Goal: Transaction & Acquisition: Subscribe to service/newsletter

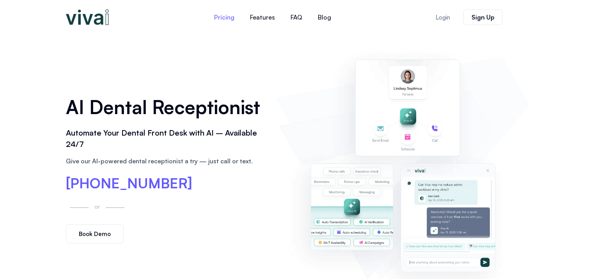
click at [231, 20] on link "Pricing" at bounding box center [224, 17] width 36 height 19
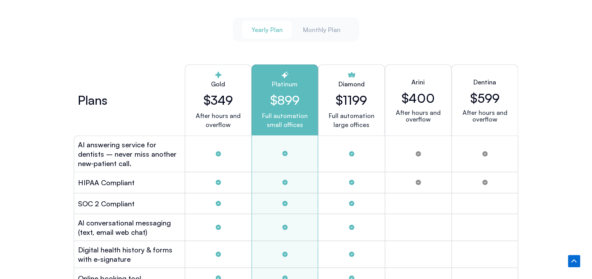
scroll to position [2103, 0]
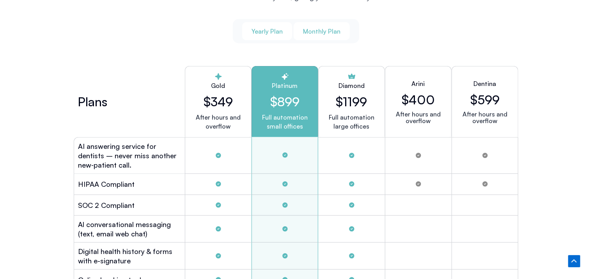
click at [322, 27] on span "Monthly Plan" at bounding box center [321, 31] width 37 height 9
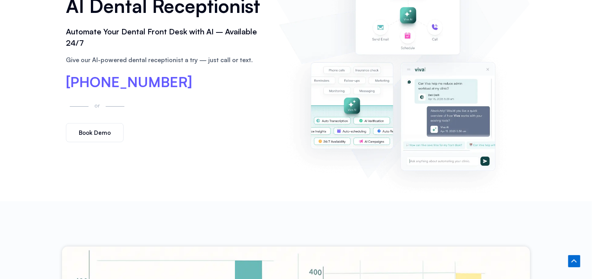
scroll to position [0, 0]
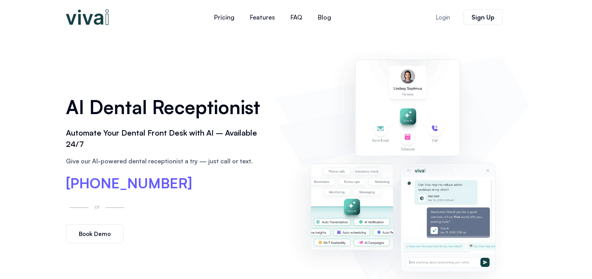
click at [86, 232] on span "Book Demo" at bounding box center [95, 234] width 32 height 6
